Goal: Task Accomplishment & Management: Use online tool/utility

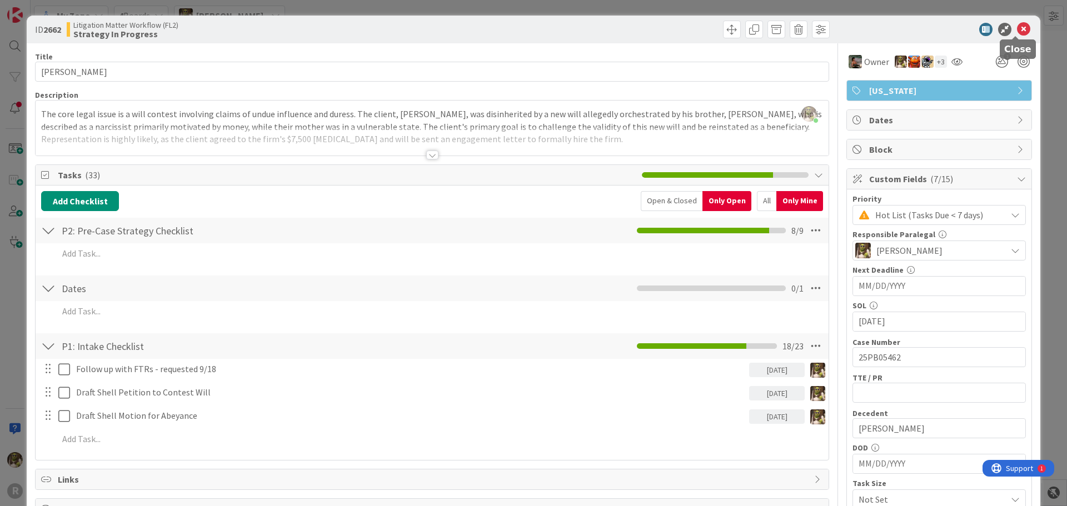
click at [1017, 29] on icon at bounding box center [1023, 29] width 13 height 13
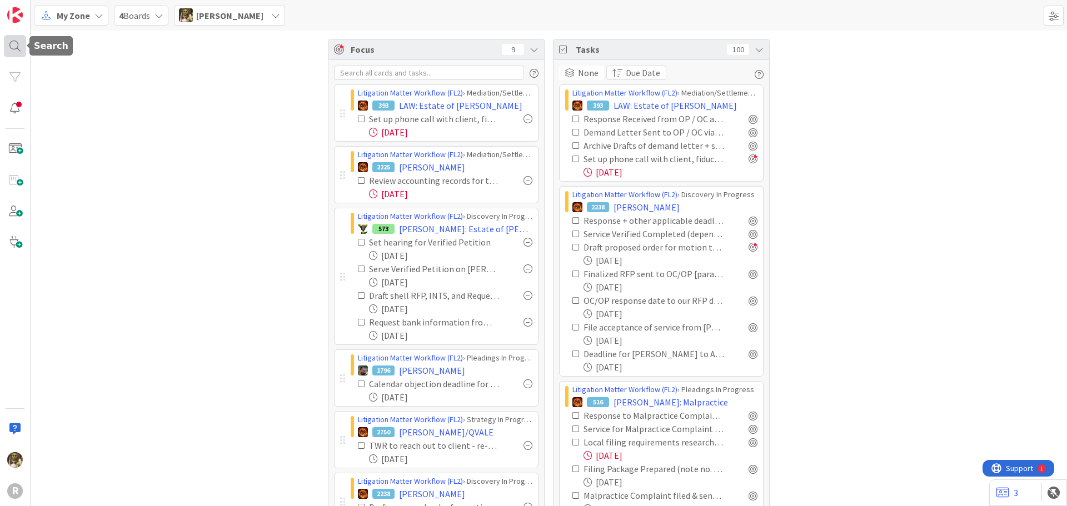
click at [11, 49] on div at bounding box center [15, 46] width 22 height 22
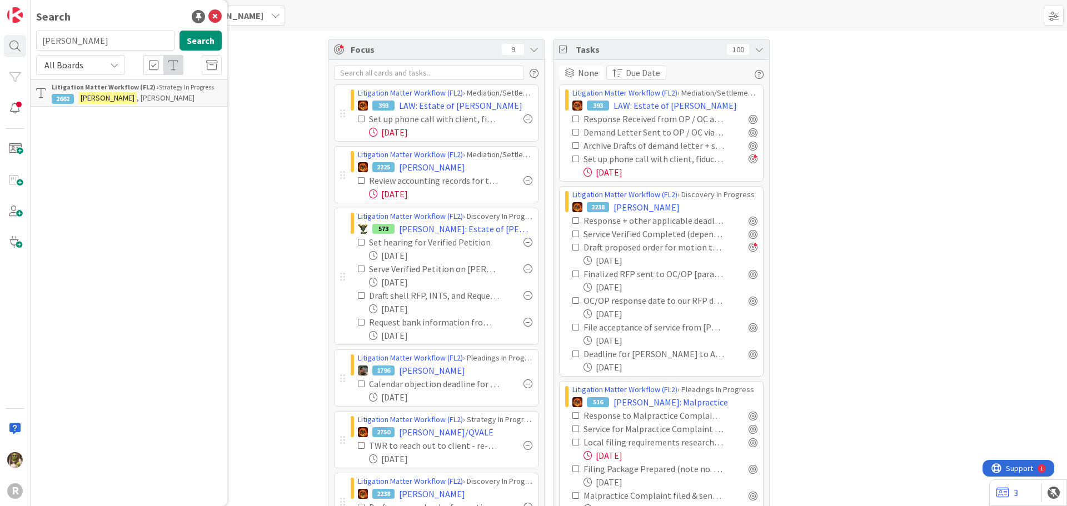
drag, startPoint x: 67, startPoint y: 33, endPoint x: 29, endPoint y: 37, distance: 38.0
click at [29, 37] on div "R Search ritzer Search All Boards Litigation Matter Workflow (FL2) › Strategy I…" at bounding box center [15, 253] width 31 height 506
type input "dixson"
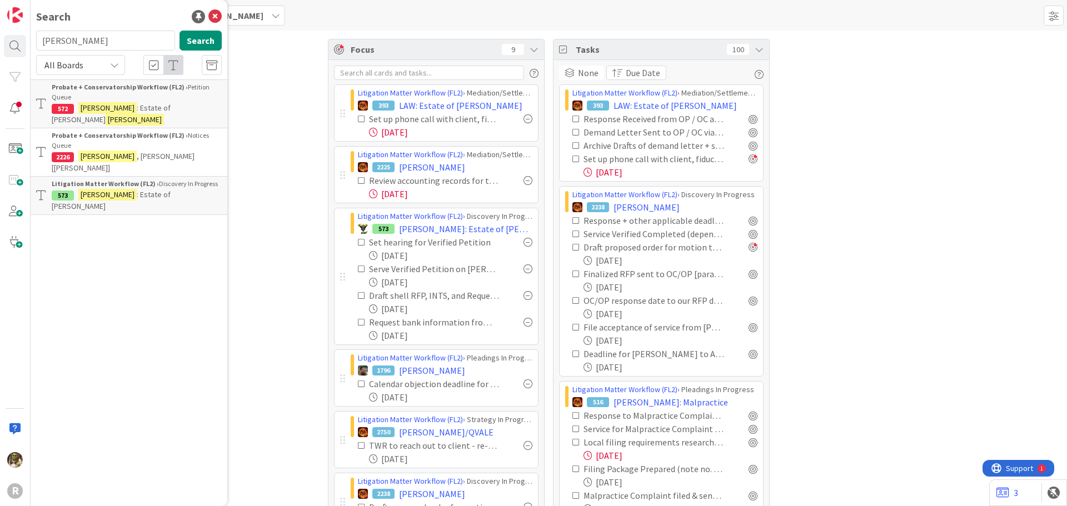
click at [145, 189] on span ": Estate of Pamela Dykman" at bounding box center [111, 200] width 119 height 22
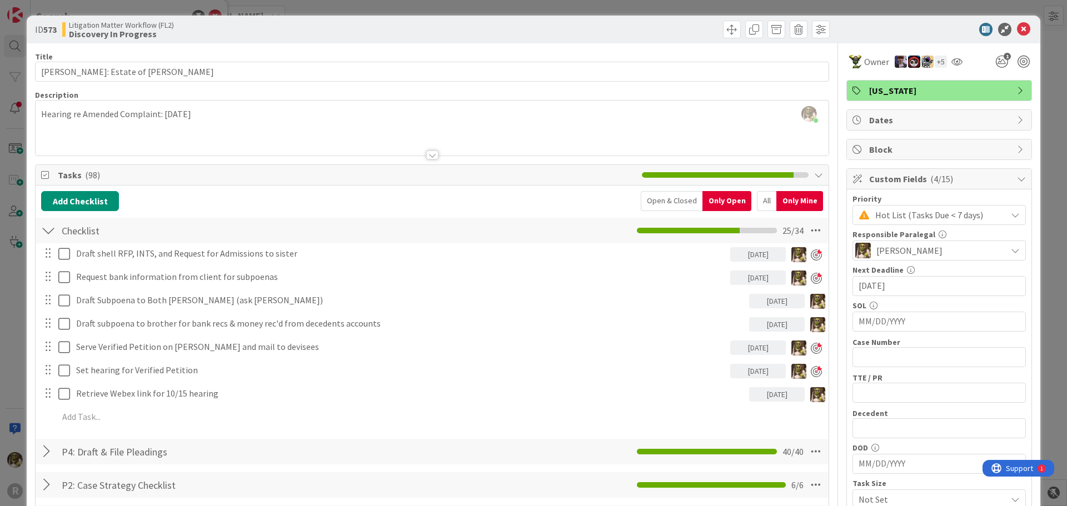
scroll to position [56, 0]
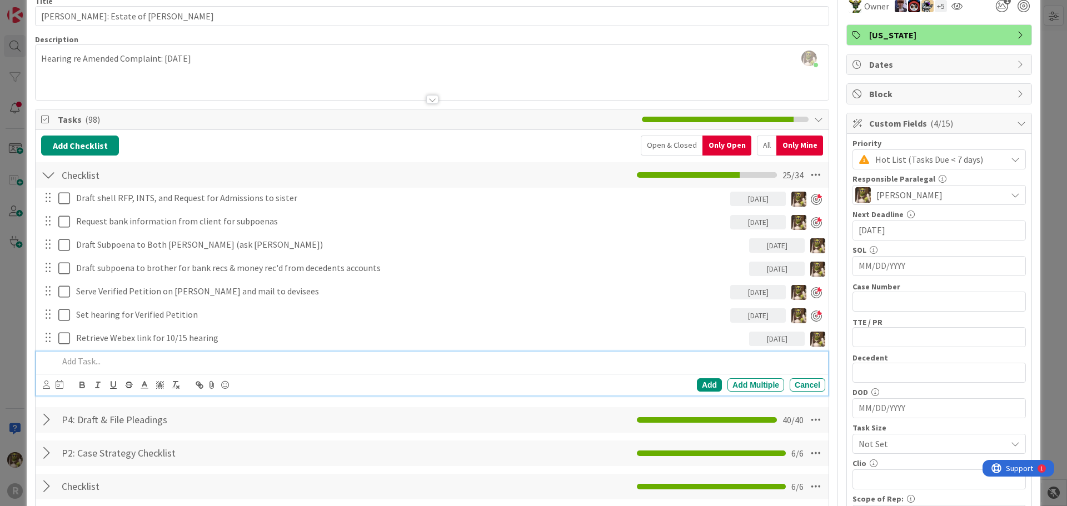
click at [202, 363] on p at bounding box center [439, 361] width 762 height 13
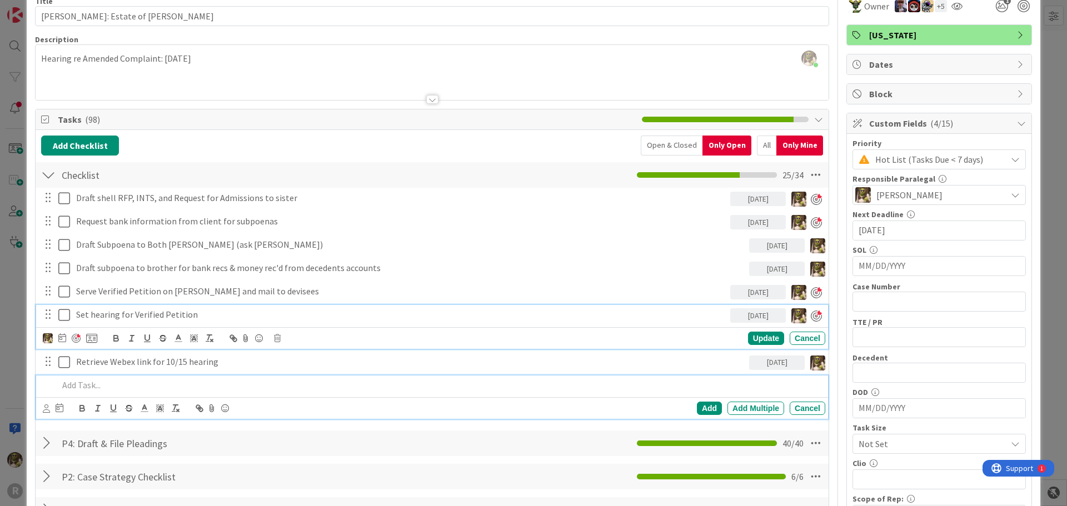
click at [271, 313] on p "Set hearing for Verified Petition" at bounding box center [400, 314] width 649 height 13
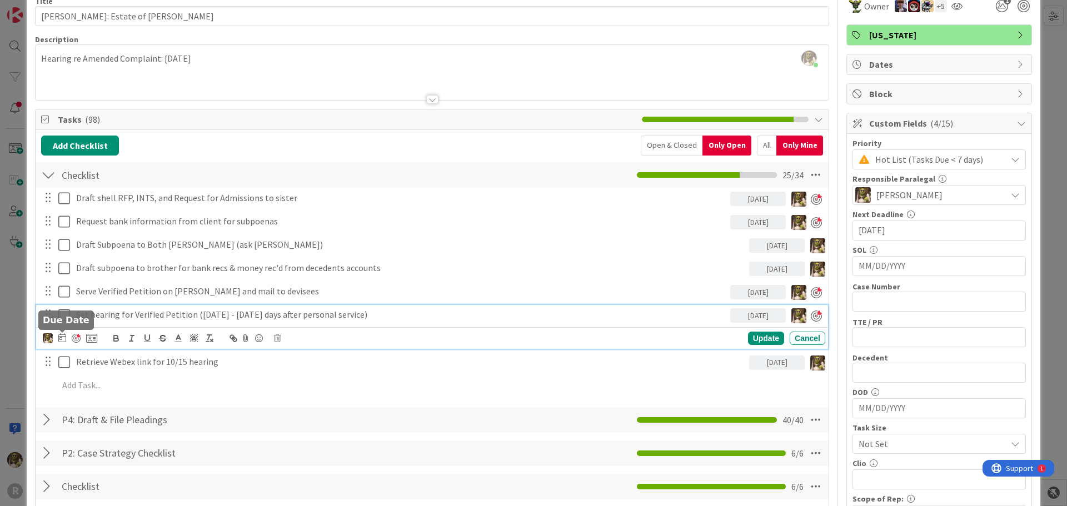
click at [62, 340] on icon at bounding box center [62, 337] width 8 height 9
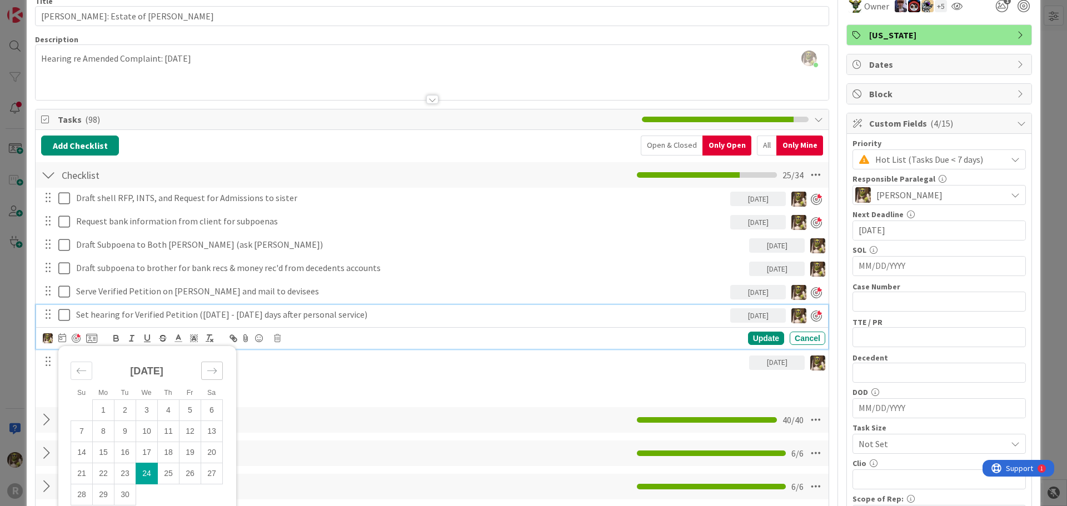
click at [218, 371] on div "Move forward to switch to the next month." at bounding box center [212, 371] width 22 height 18
click at [127, 450] on td "14" at bounding box center [125, 452] width 22 height 21
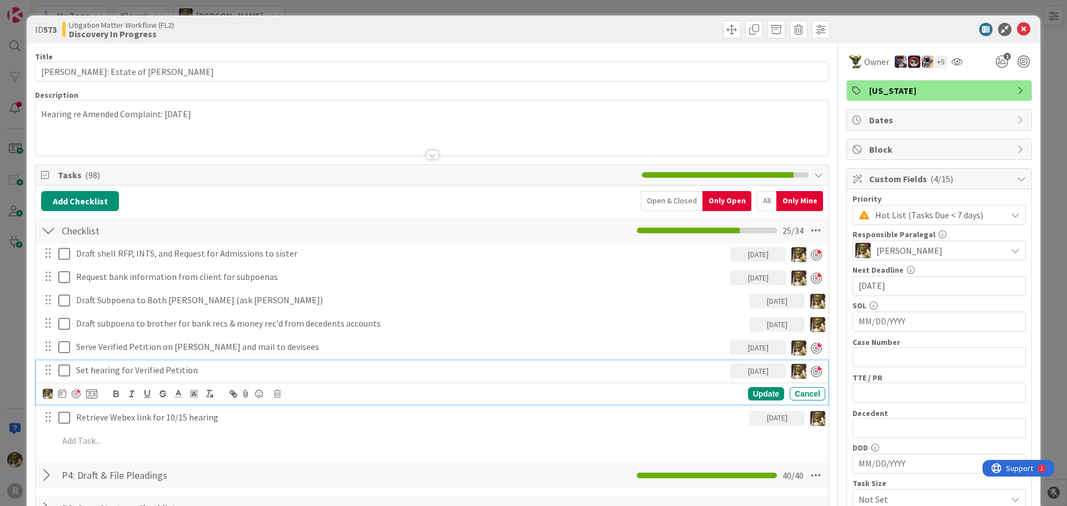
click at [203, 372] on p "Set hearing for Verified Petition" at bounding box center [400, 370] width 649 height 13
click at [78, 392] on div at bounding box center [76, 393] width 9 height 9
click at [759, 394] on div "Update" at bounding box center [766, 393] width 36 height 13
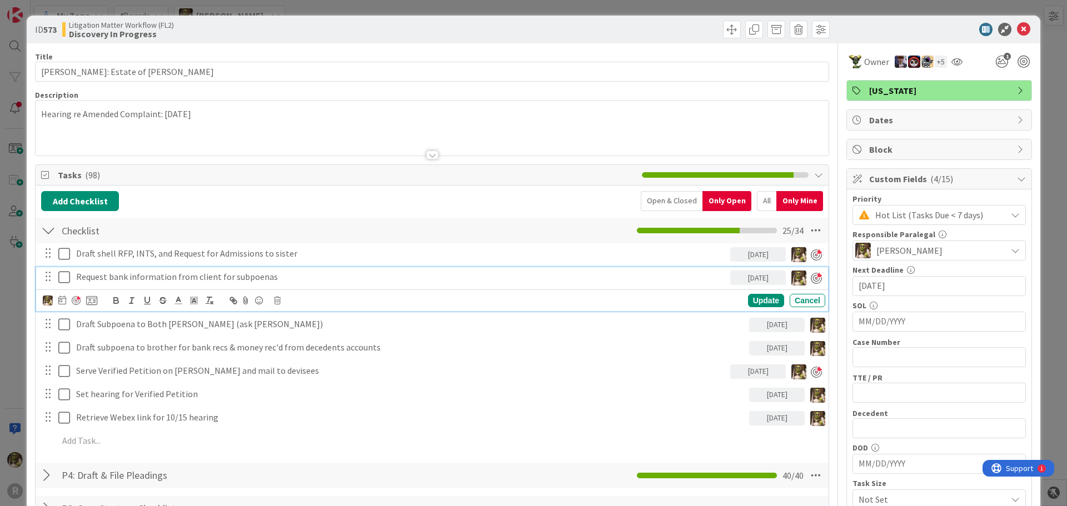
click at [274, 276] on p "Request bank information from client for subpoenas" at bounding box center [400, 277] width 649 height 13
click at [1017, 29] on icon at bounding box center [1023, 29] width 13 height 13
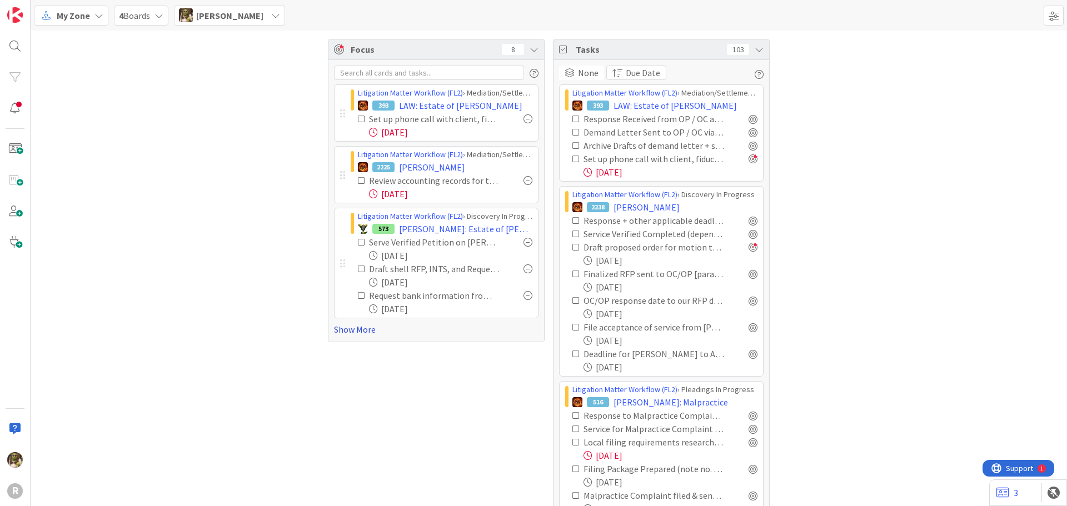
click at [355, 329] on link "Show More" at bounding box center [436, 329] width 204 height 13
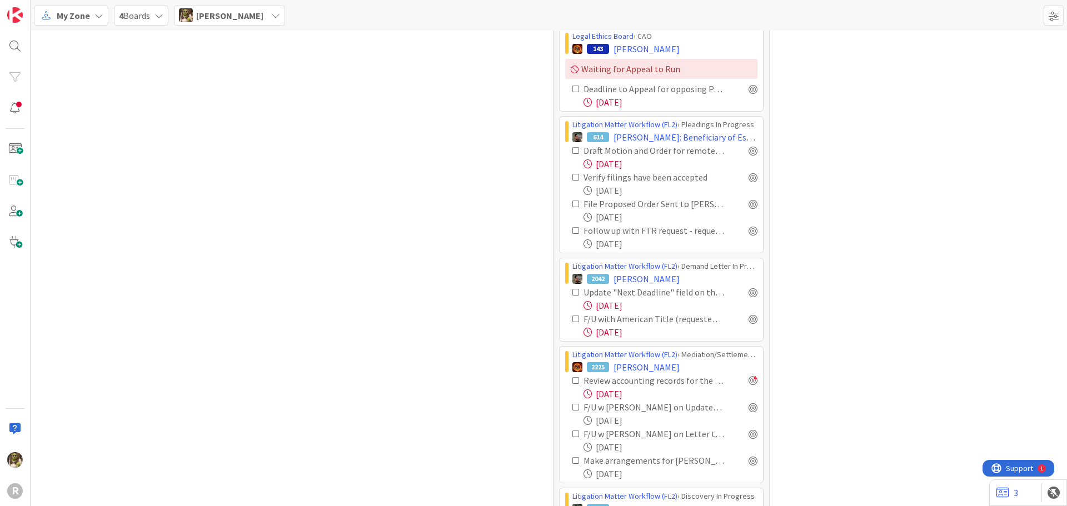
scroll to position [667, 0]
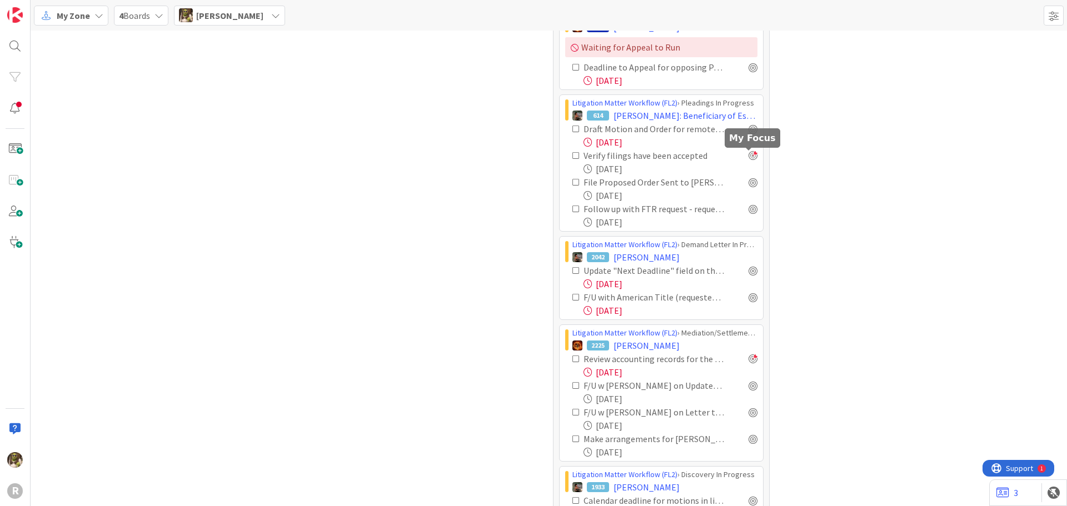
click at [749, 159] on div at bounding box center [752, 155] width 9 height 9
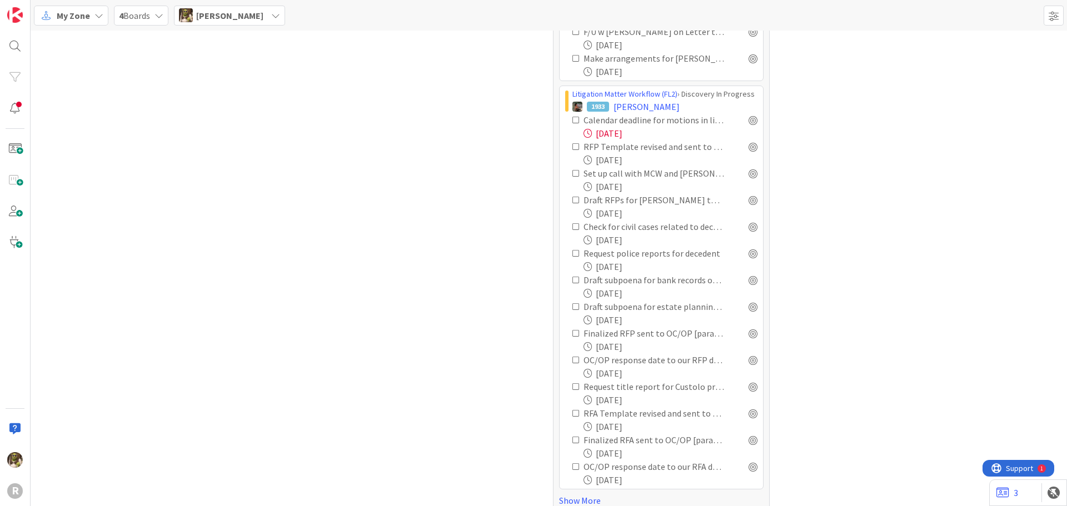
scroll to position [1056, 0]
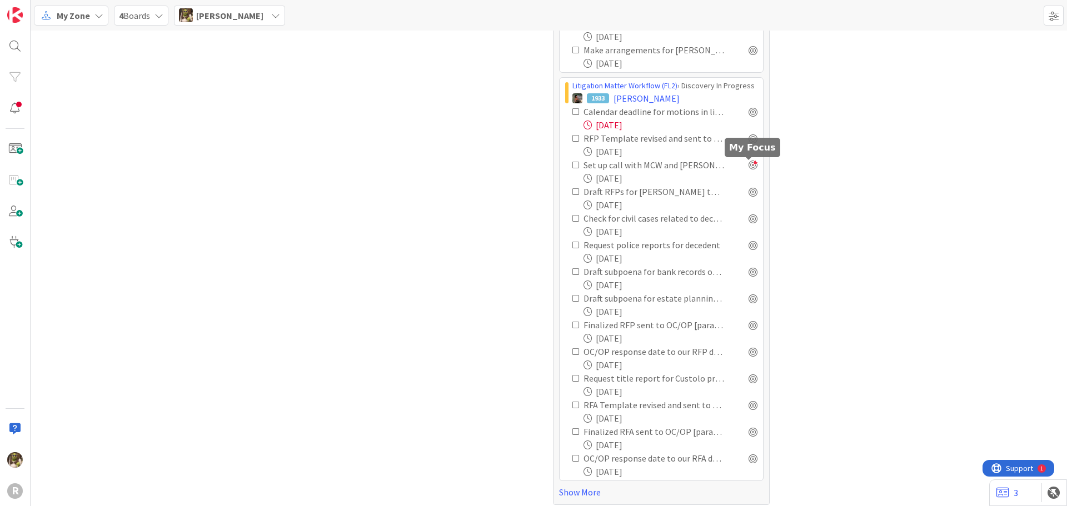
click at [748, 168] on div at bounding box center [752, 165] width 9 height 9
click at [748, 192] on div at bounding box center [752, 191] width 9 height 9
click at [748, 137] on div at bounding box center [752, 138] width 9 height 9
click at [750, 112] on div at bounding box center [752, 111] width 9 height 9
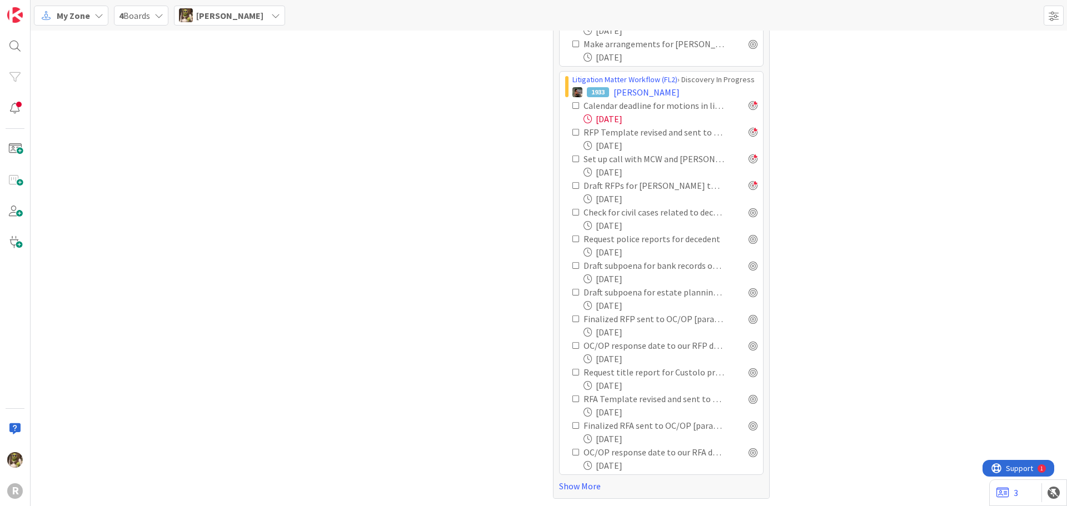
scroll to position [1063, 0]
click at [587, 489] on link "Show More" at bounding box center [661, 484] width 204 height 13
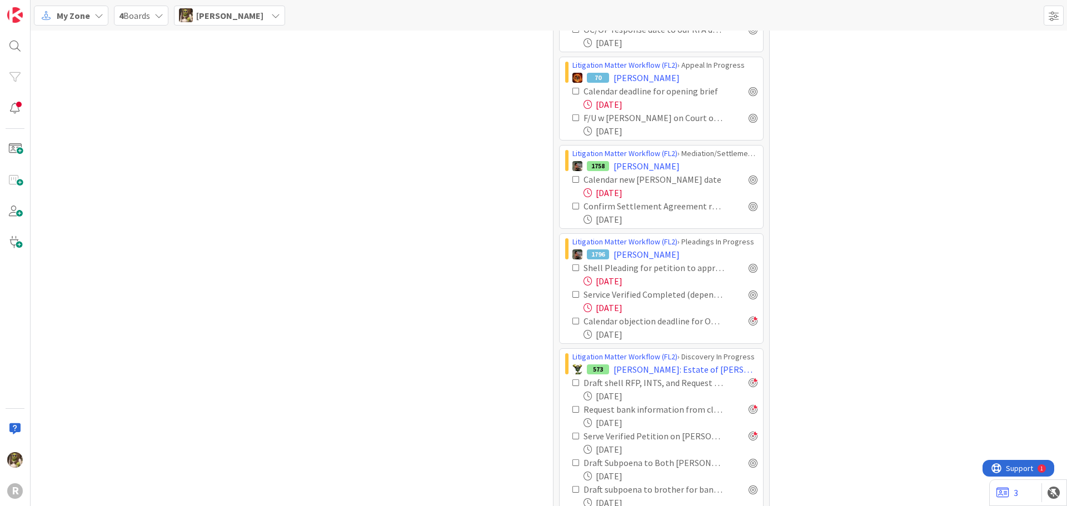
scroll to position [1452, 0]
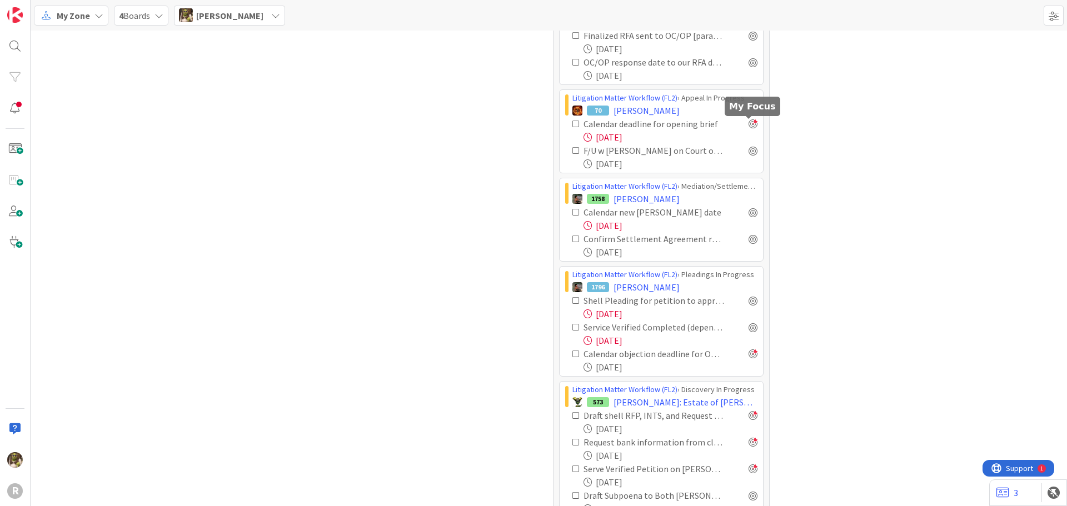
click at [752, 124] on div at bounding box center [752, 123] width 9 height 9
click at [751, 214] on div at bounding box center [752, 212] width 9 height 9
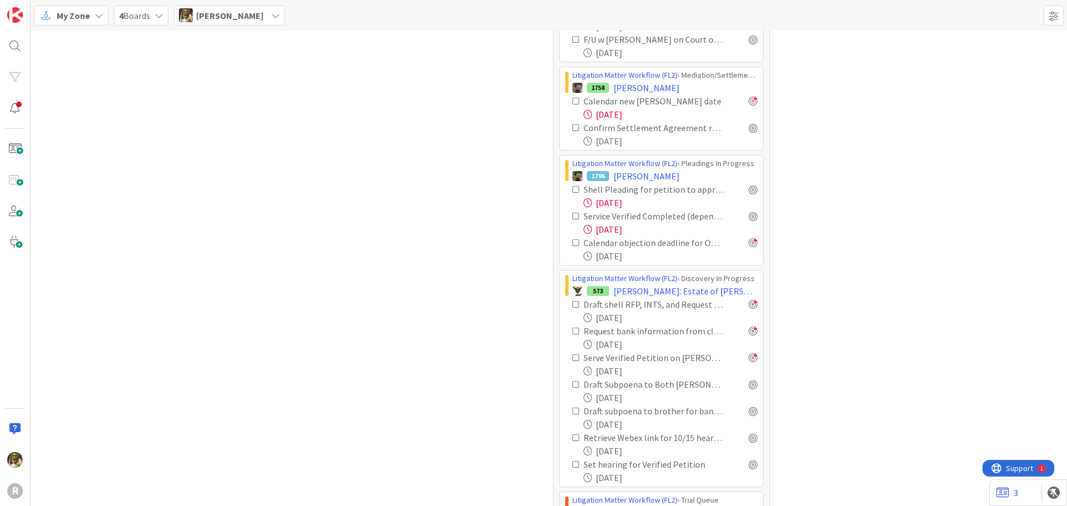
scroll to position [1841, 0]
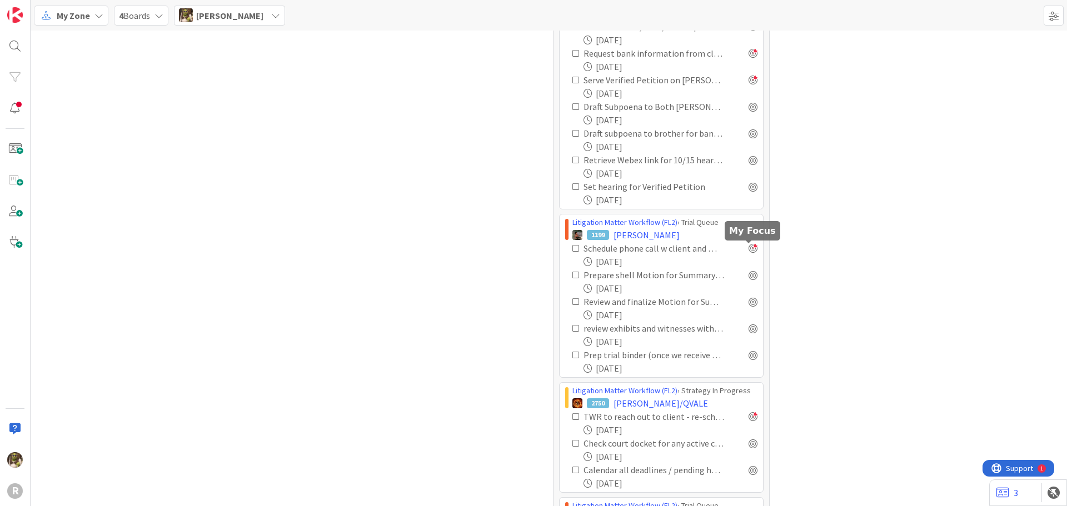
click at [749, 249] on div at bounding box center [752, 248] width 9 height 9
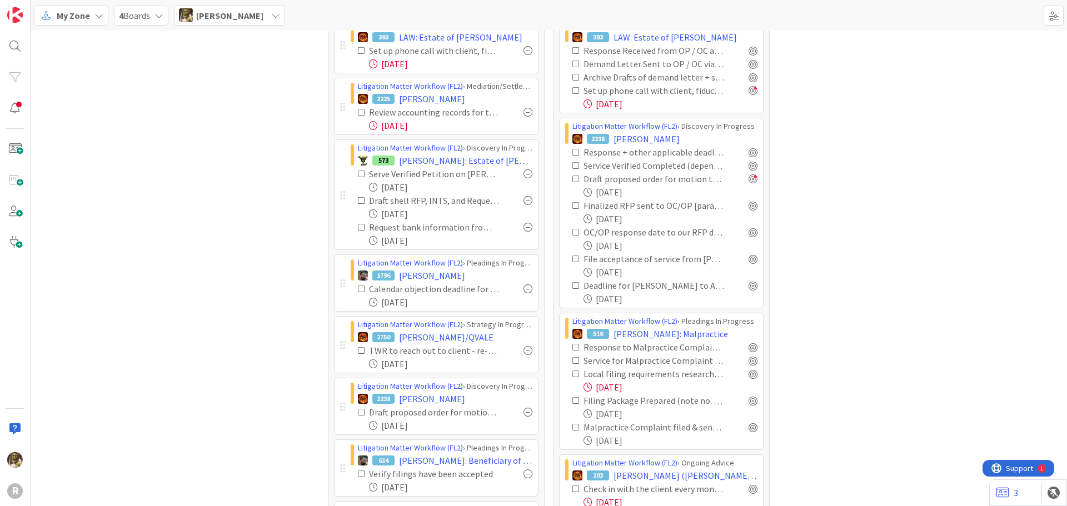
scroll to position [0, 0]
